Goal: Transaction & Acquisition: Purchase product/service

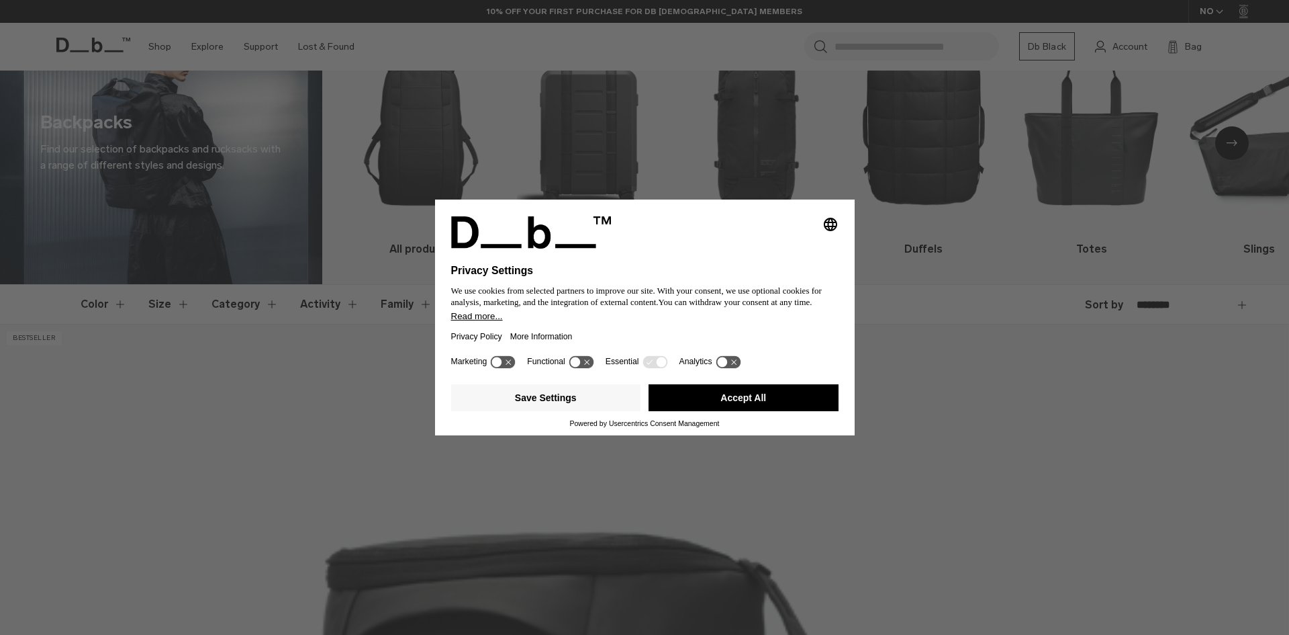
click at [830, 220] on icon "Select language" at bounding box center [831, 224] width 16 height 16
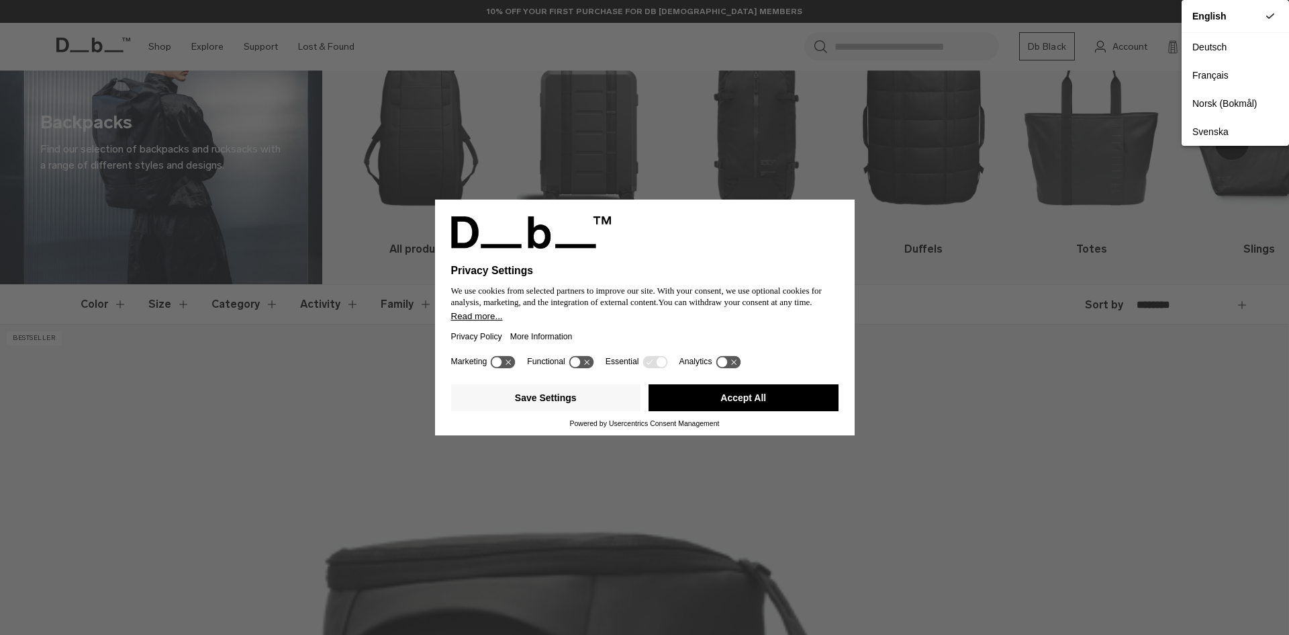
click at [770, 404] on button "Accept All" at bounding box center [744, 397] width 190 height 27
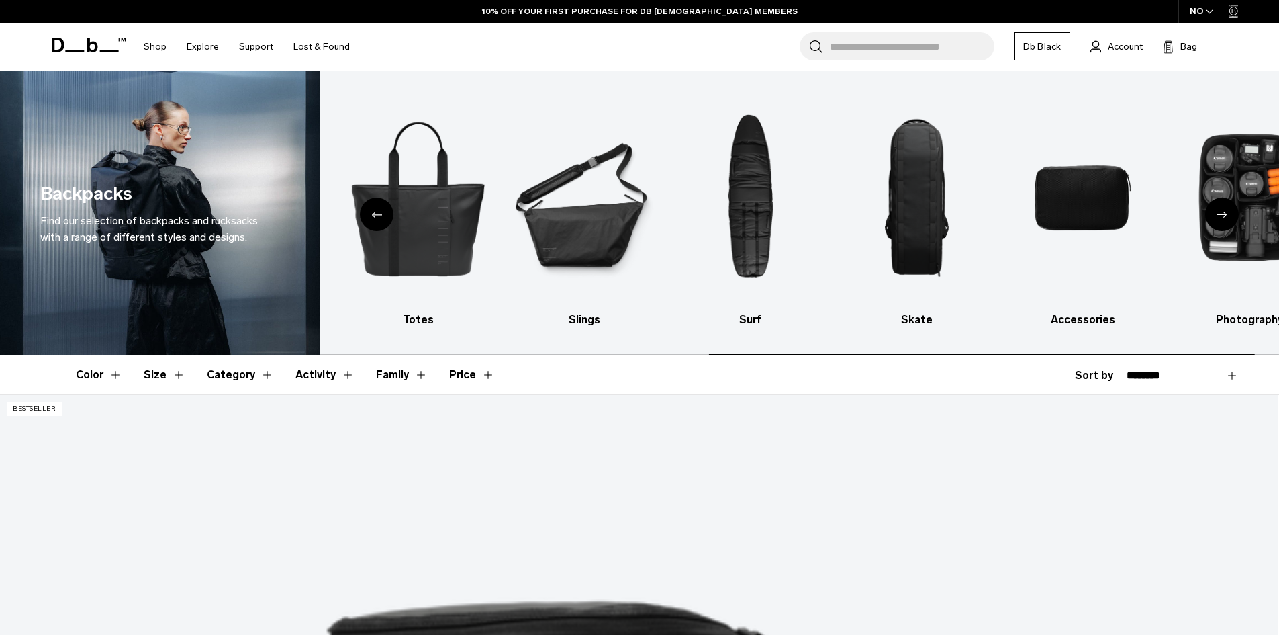
click at [1108, 228] on img "9 / 10" at bounding box center [1083, 198] width 143 height 214
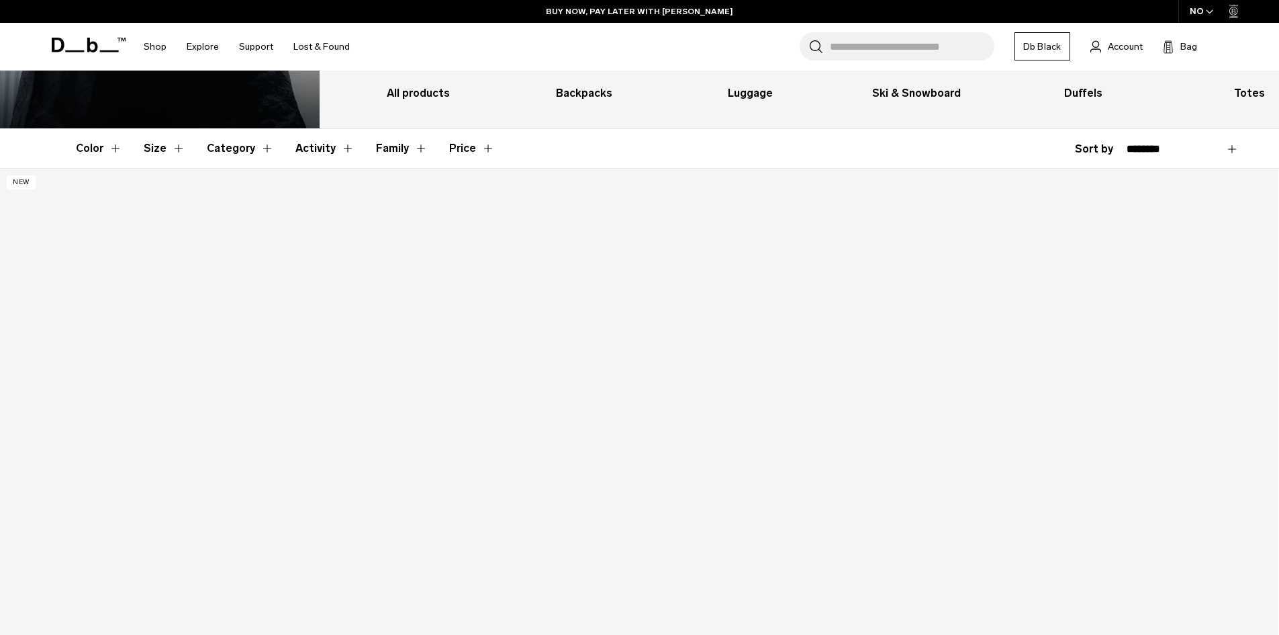
scroll to position [198, 0]
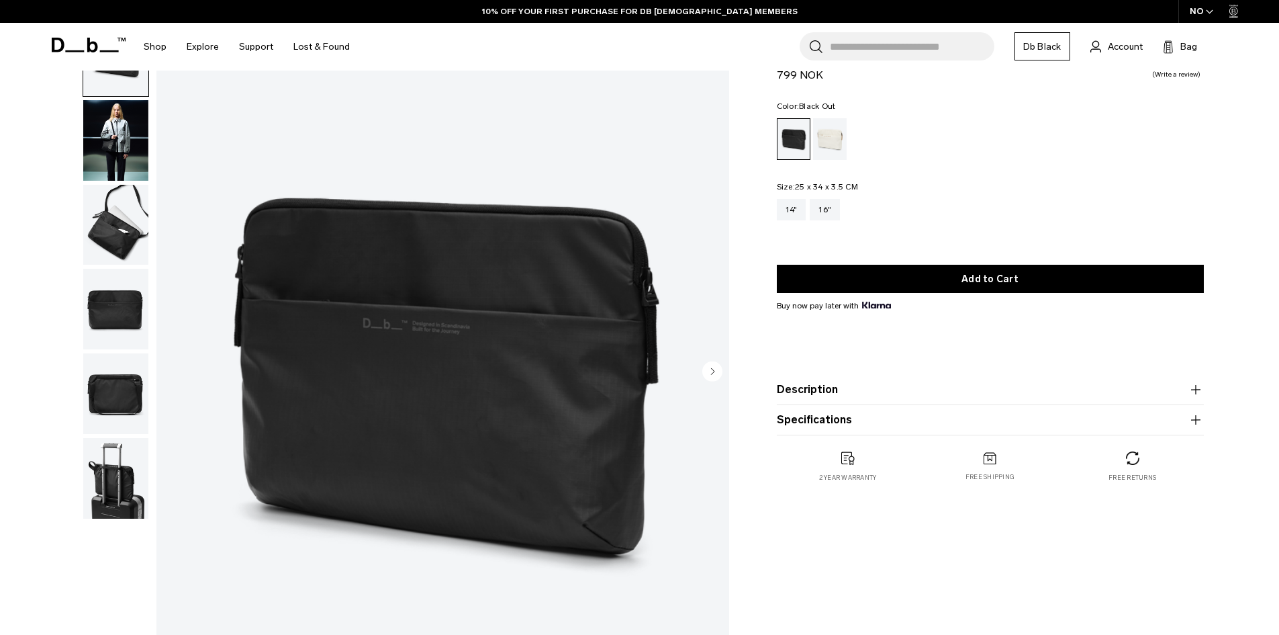
scroll to position [77, 0]
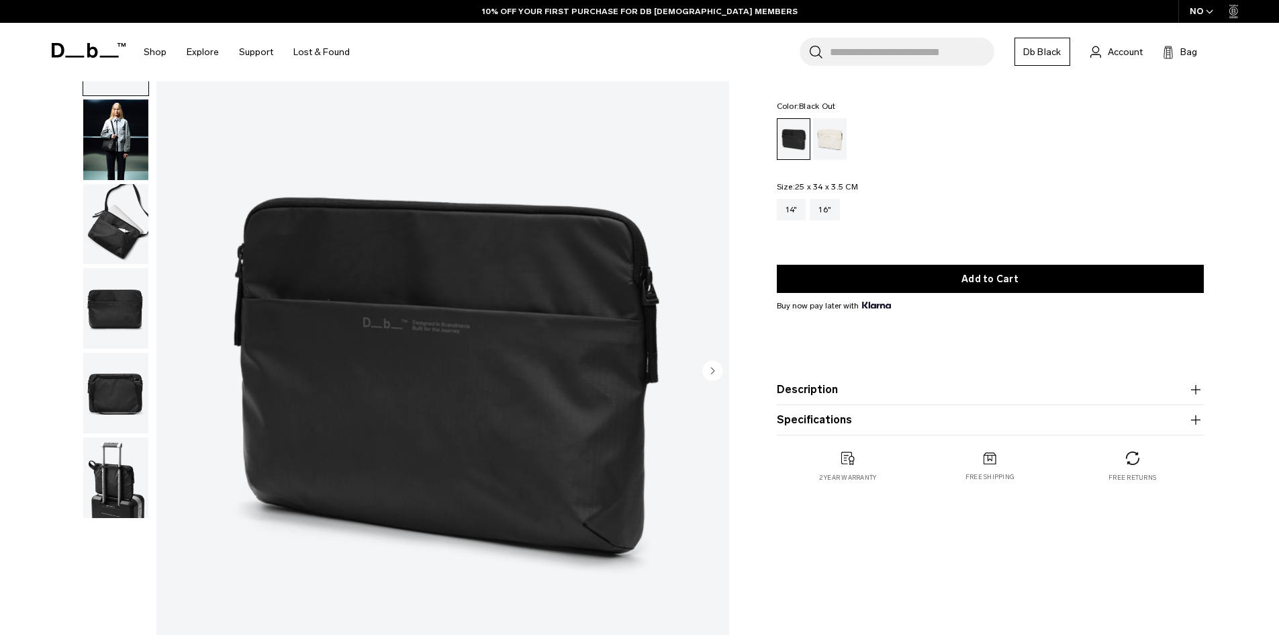
click at [829, 139] on div "Oatmilk" at bounding box center [830, 139] width 34 height 42
